Goal: Task Accomplishment & Management: Use online tool/utility

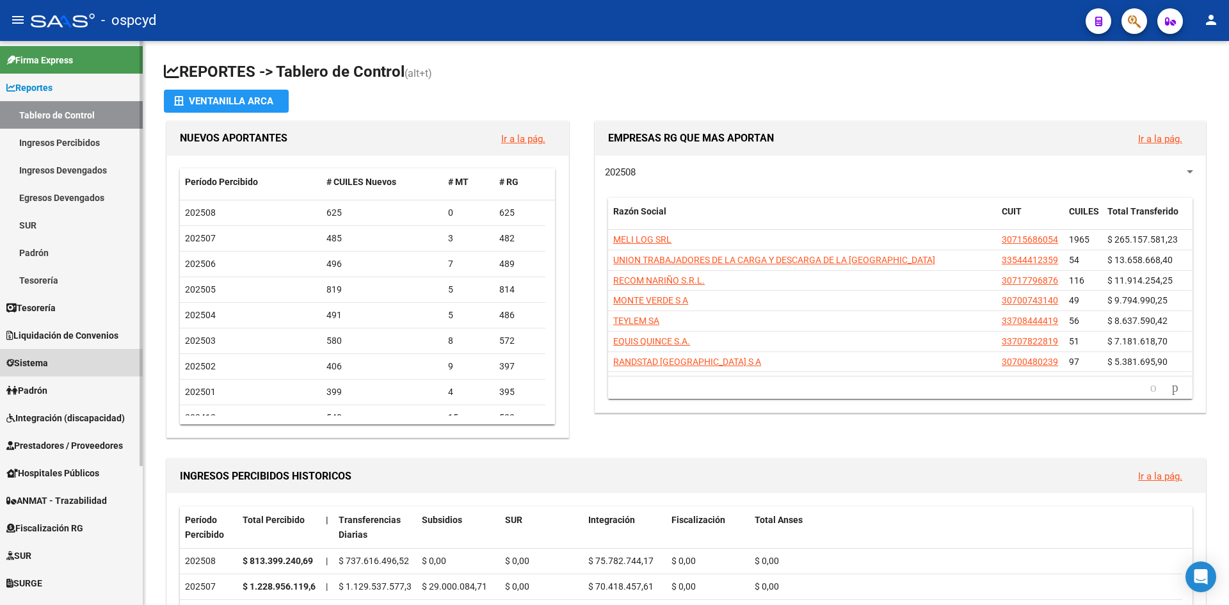
click at [48, 368] on span "Sistema" at bounding box center [27, 363] width 42 height 14
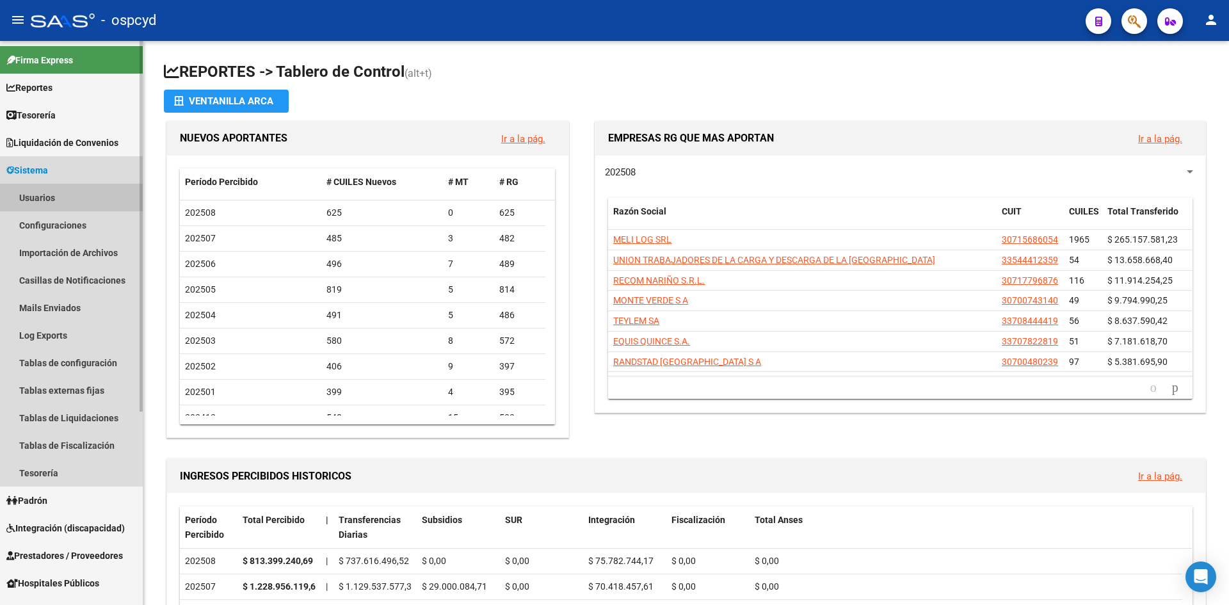
click at [53, 201] on link "Usuarios" at bounding box center [71, 198] width 143 height 28
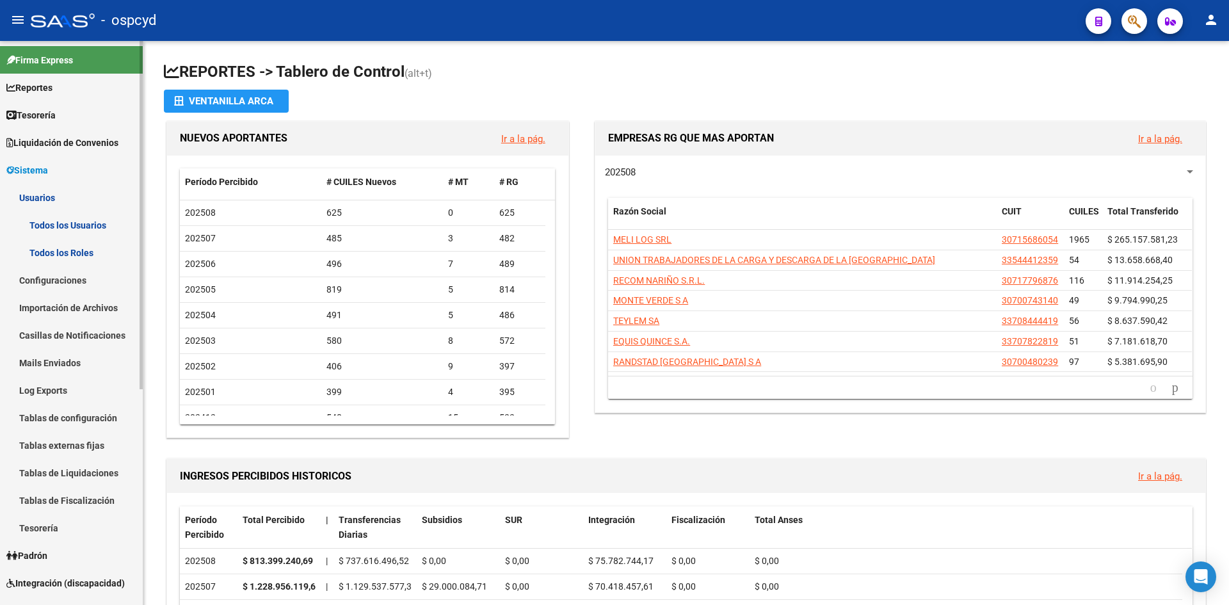
click at [67, 227] on link "Todos los Usuarios" at bounding box center [71, 225] width 143 height 28
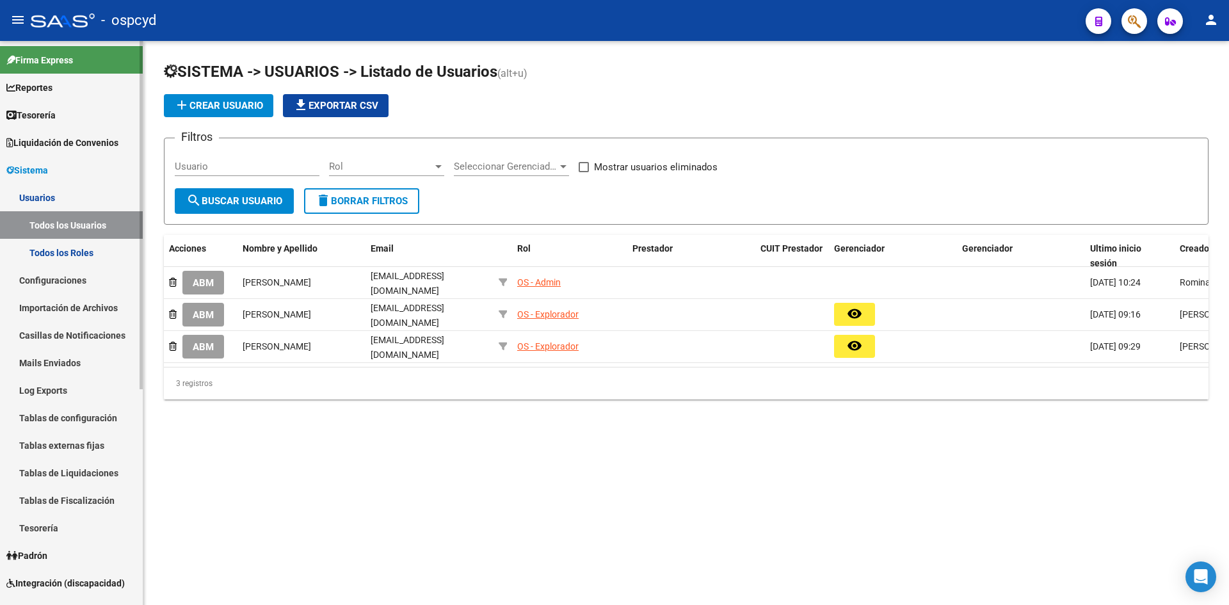
click at [74, 116] on link "Tesorería" at bounding box center [71, 115] width 143 height 28
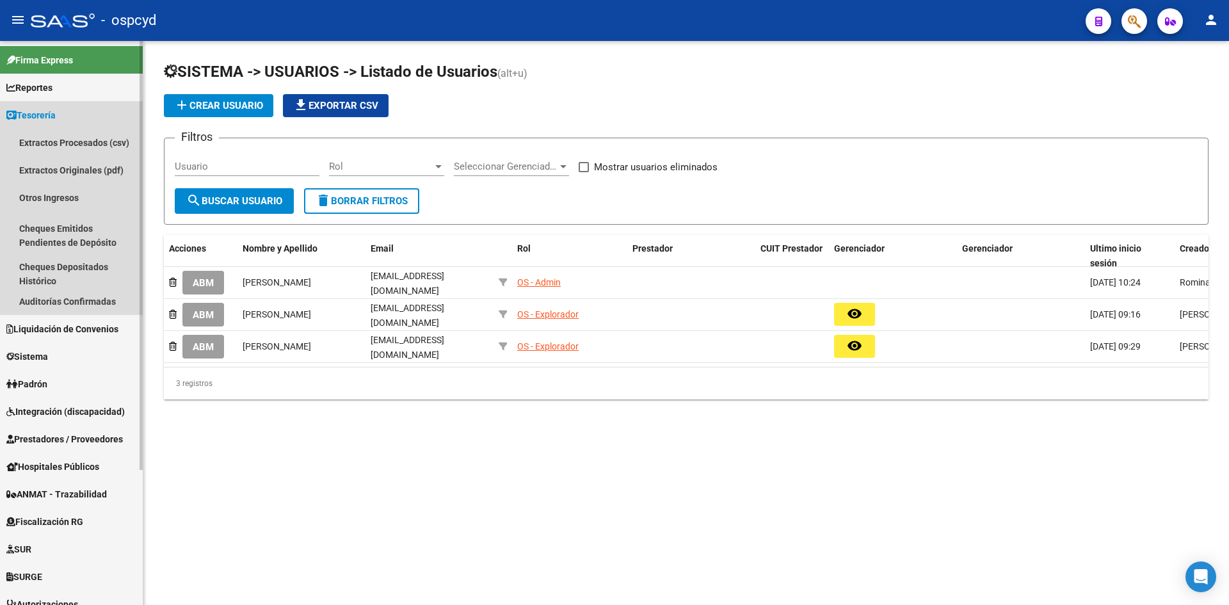
click at [71, 125] on link "Tesorería" at bounding box center [71, 115] width 143 height 28
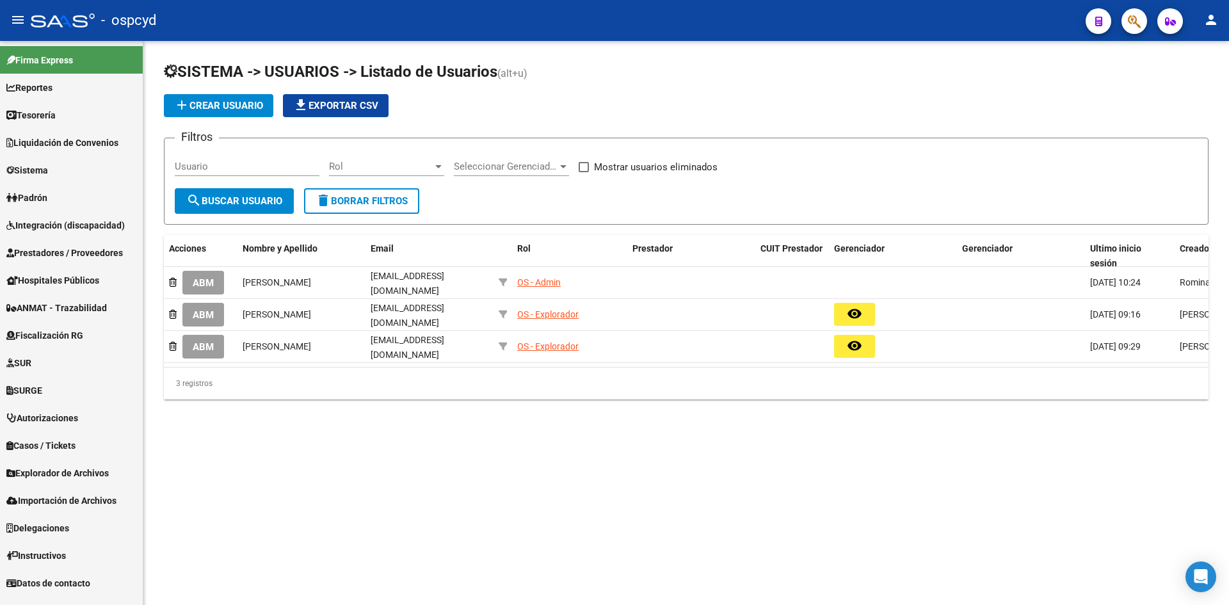
click at [70, 127] on link "Tesorería" at bounding box center [71, 115] width 143 height 28
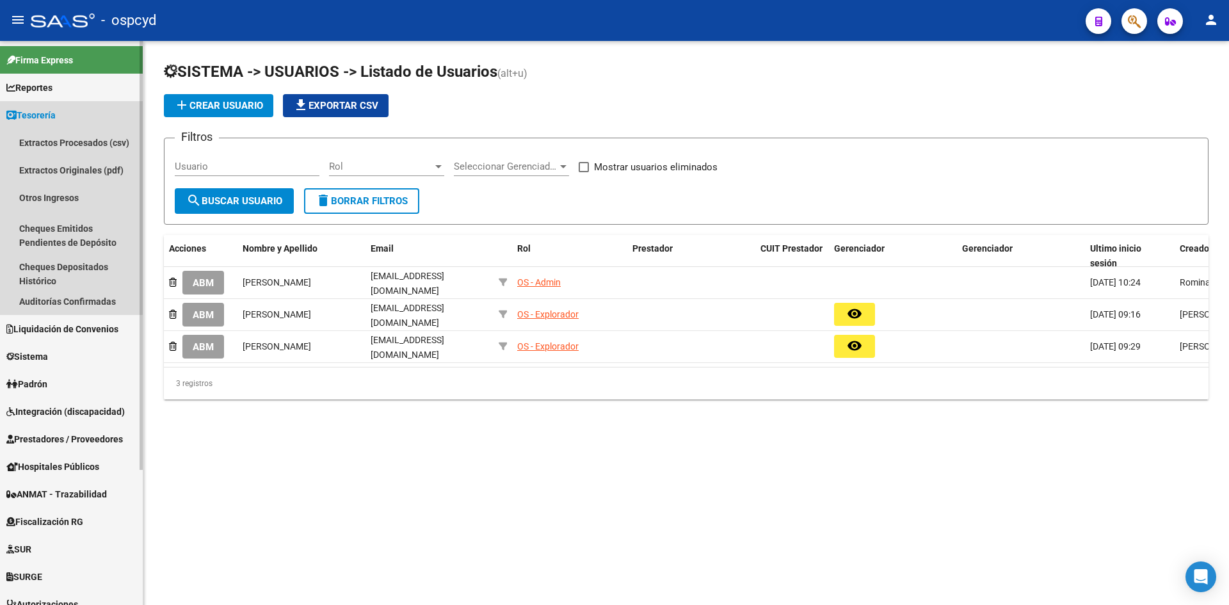
click at [68, 125] on link "Tesorería" at bounding box center [71, 115] width 143 height 28
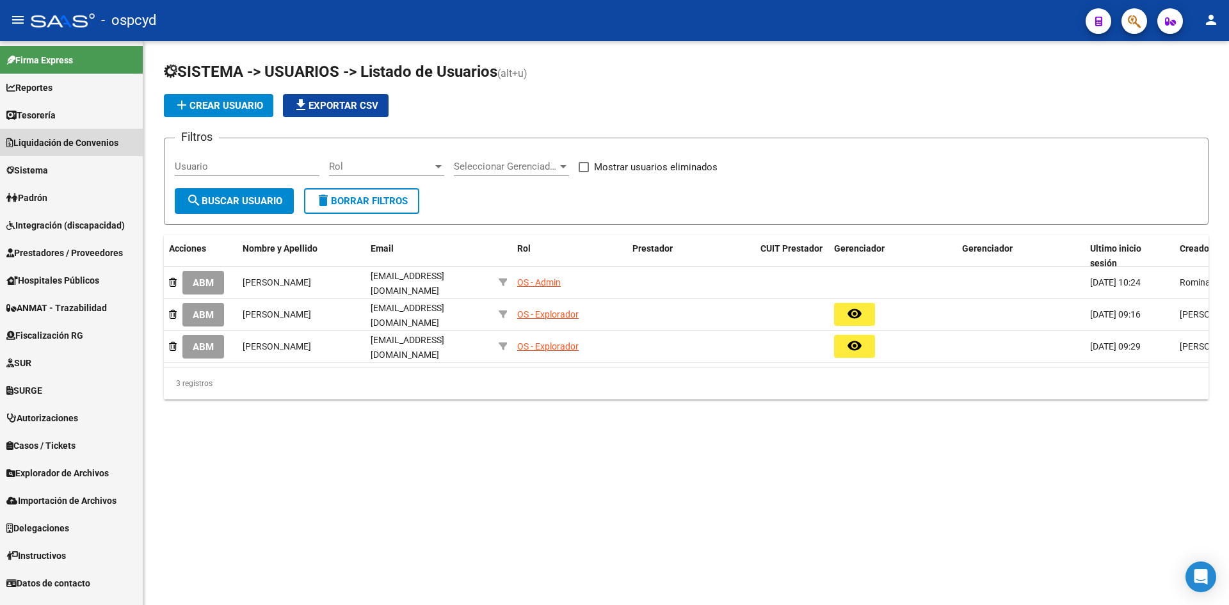
click at [69, 143] on span "Liquidación de Convenios" at bounding box center [62, 143] width 112 height 14
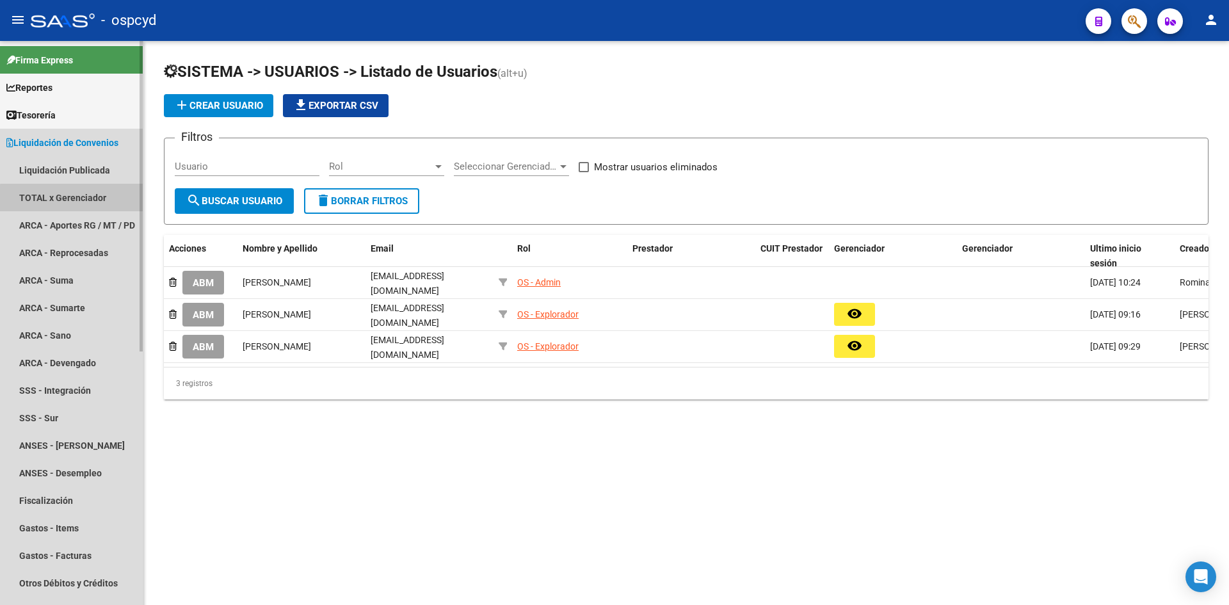
click at [76, 198] on link "TOTAL x Gerenciador" at bounding box center [71, 198] width 143 height 28
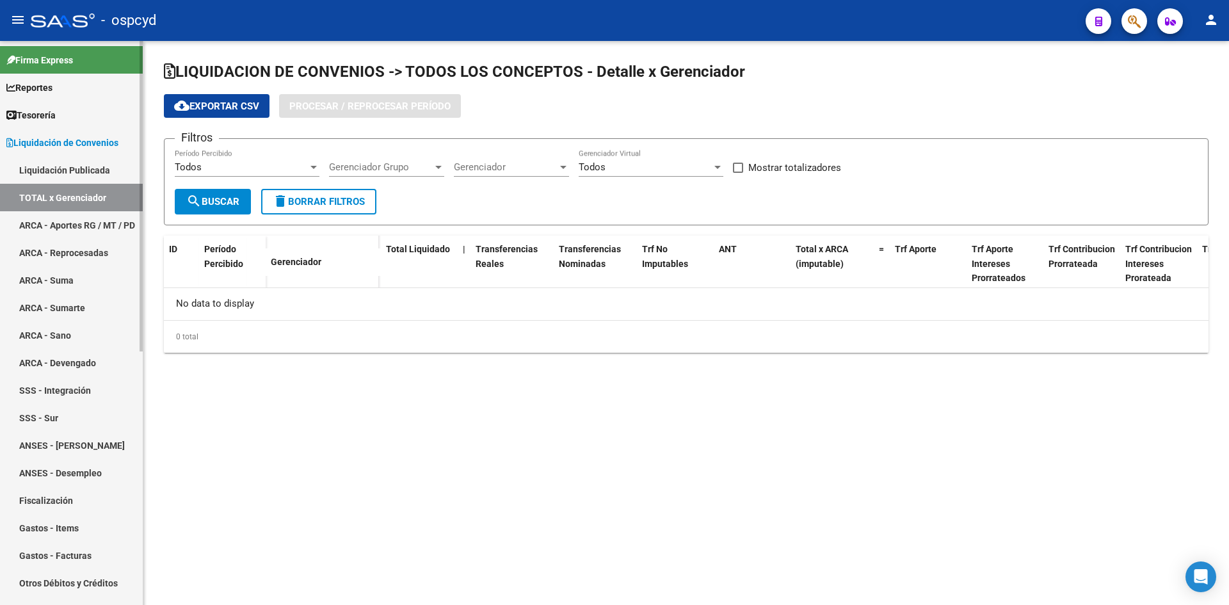
checkbox input "true"
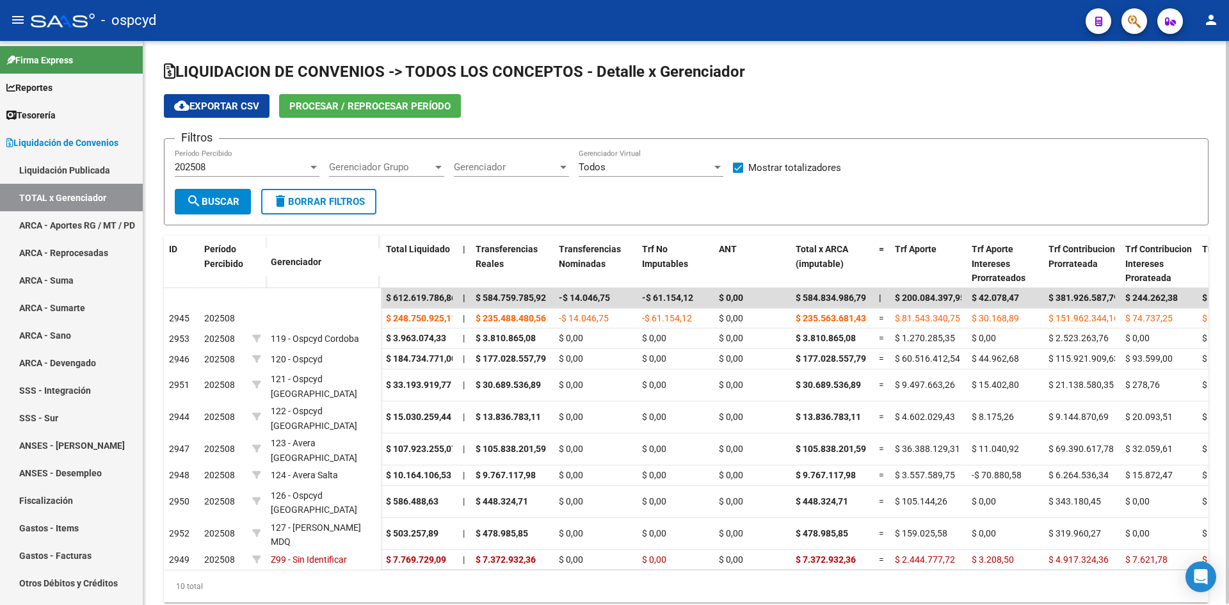
click at [364, 106] on span "Procesar / Reprocesar período" at bounding box center [369, 106] width 161 height 12
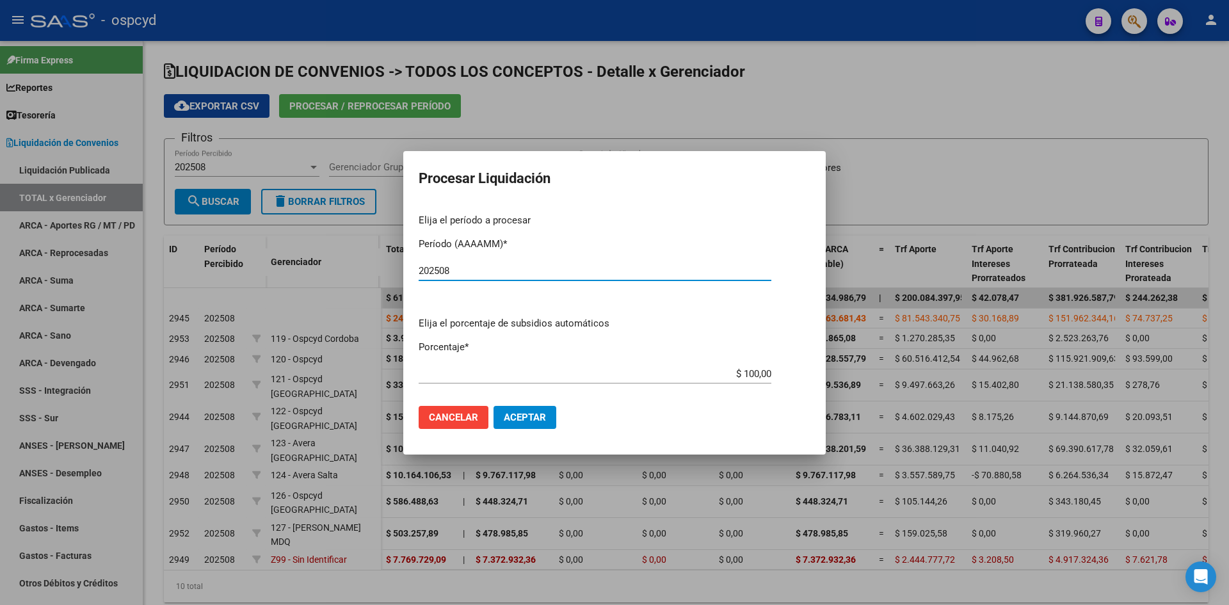
type input "202508"
click at [518, 412] on span "Aceptar" at bounding box center [525, 418] width 42 height 12
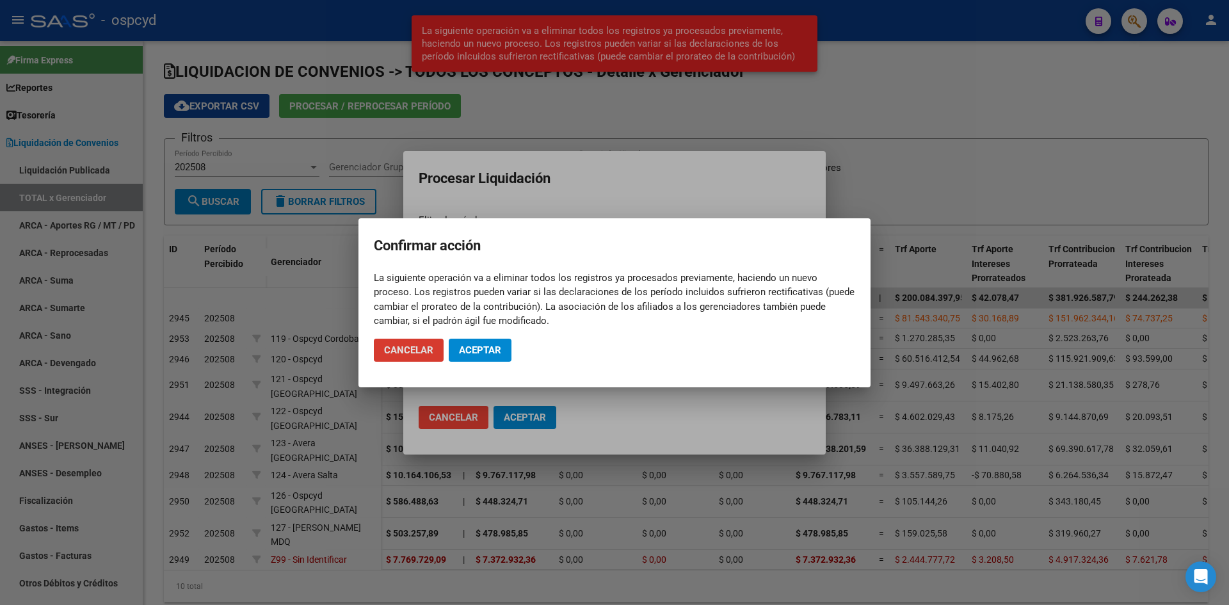
click at [489, 347] on span "Aceptar" at bounding box center [480, 350] width 42 height 12
